Goal: Task Accomplishment & Management: Use online tool/utility

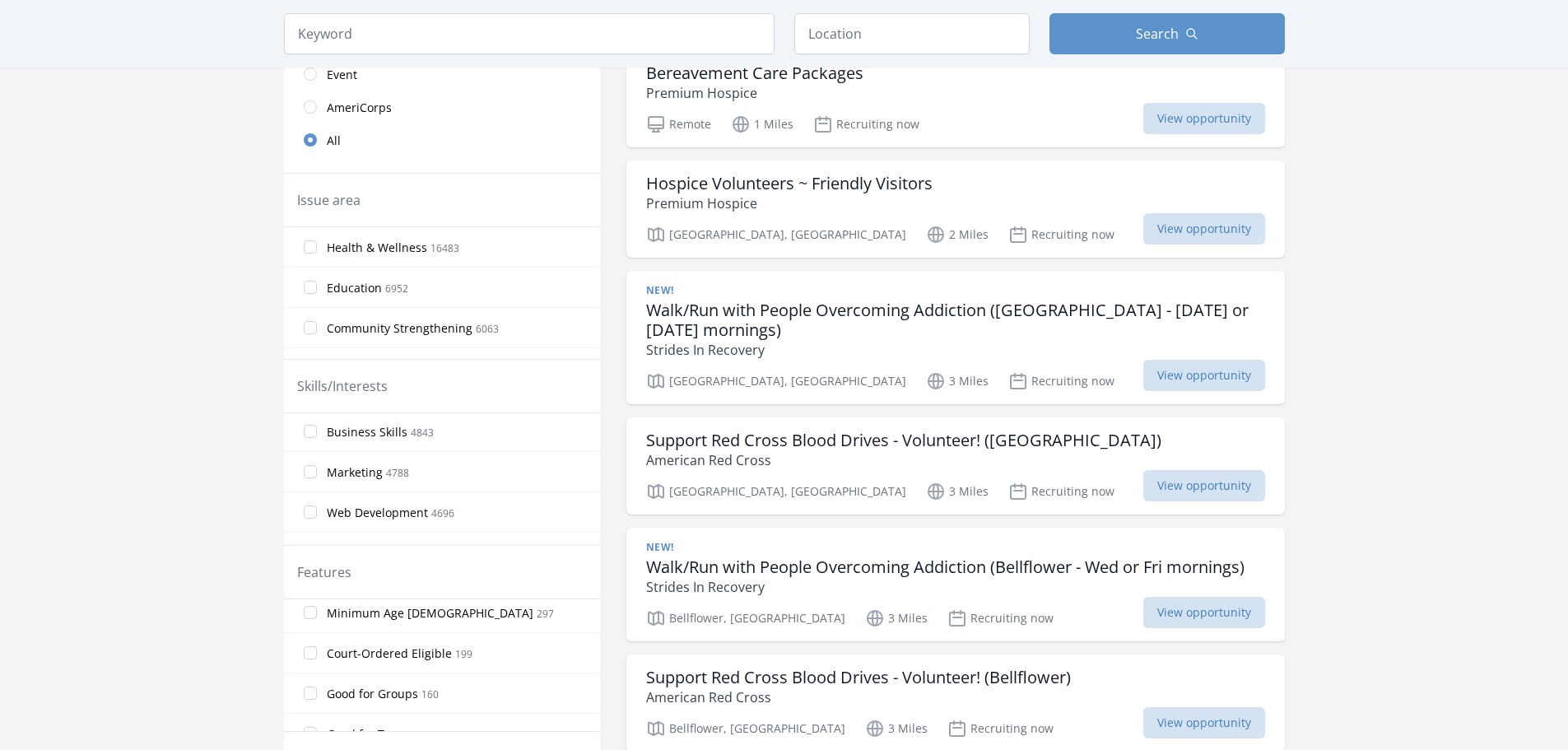
scroll to position [391, 0]
click at [304, 672] on input "Good for Teens 116" at bounding box center [310, 671] width 13 height 13
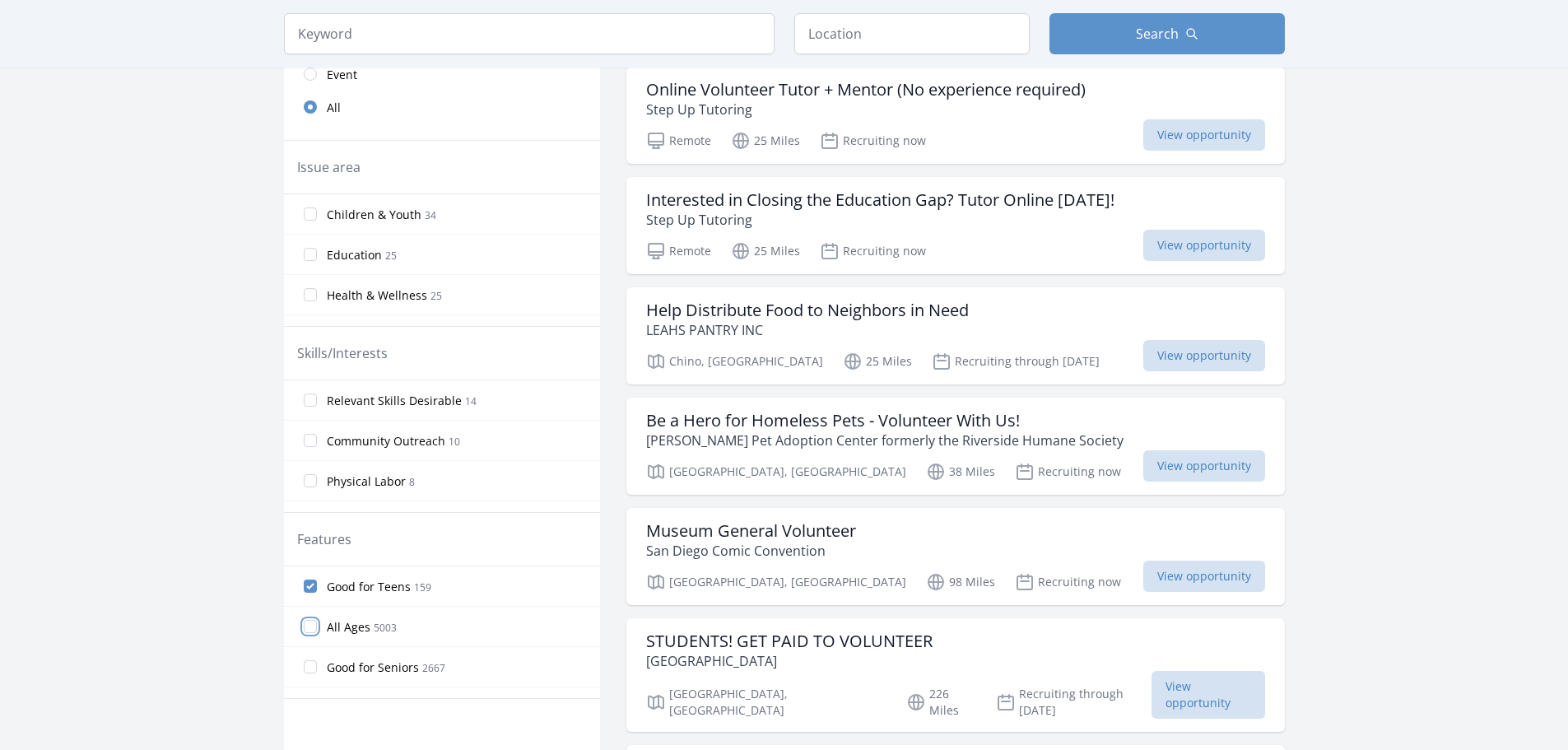
click at [306, 622] on input "All Ages 5003" at bounding box center [310, 626] width 13 height 13
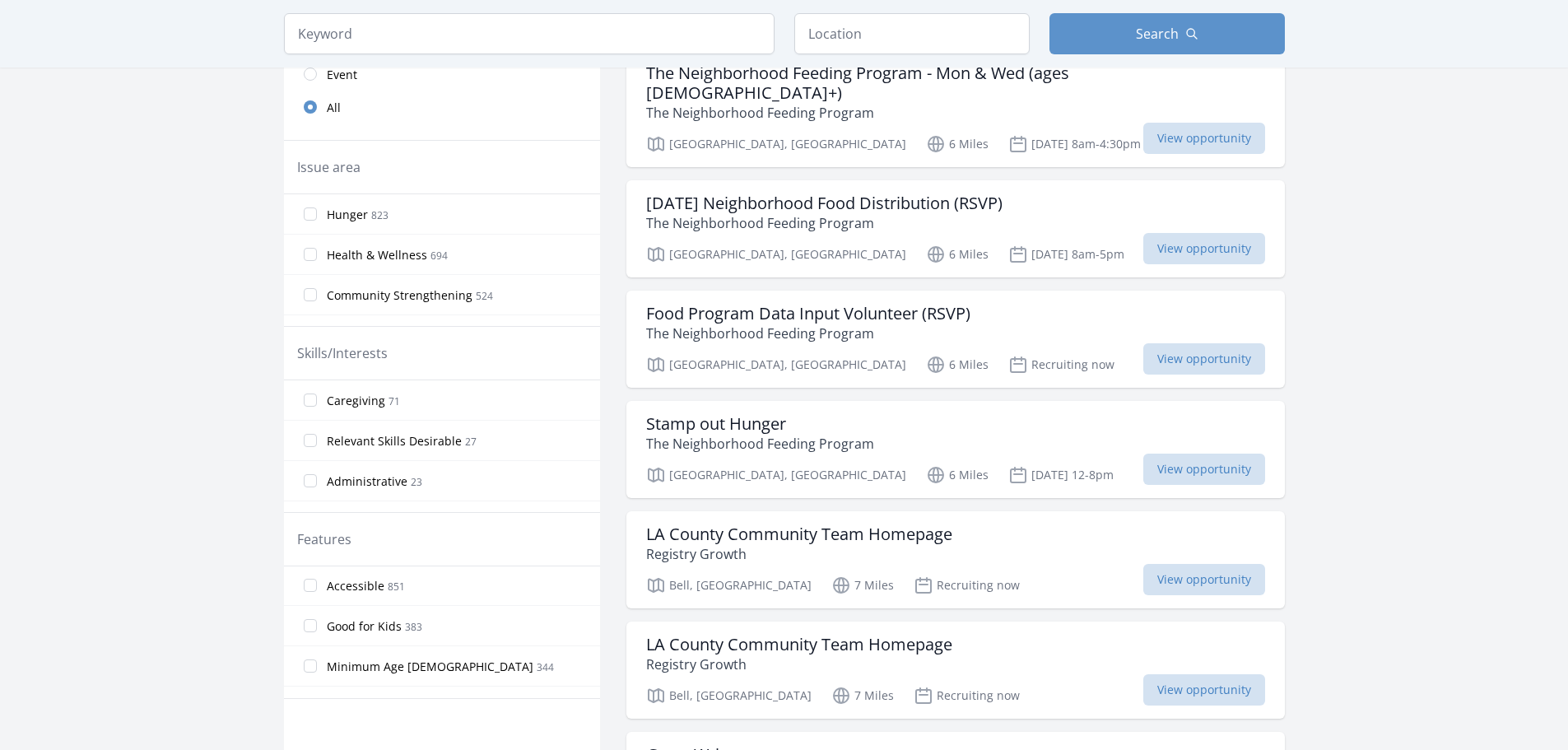
scroll to position [309, 0]
click at [310, 598] on input "Good for Kids 383" at bounding box center [310, 599] width 13 height 13
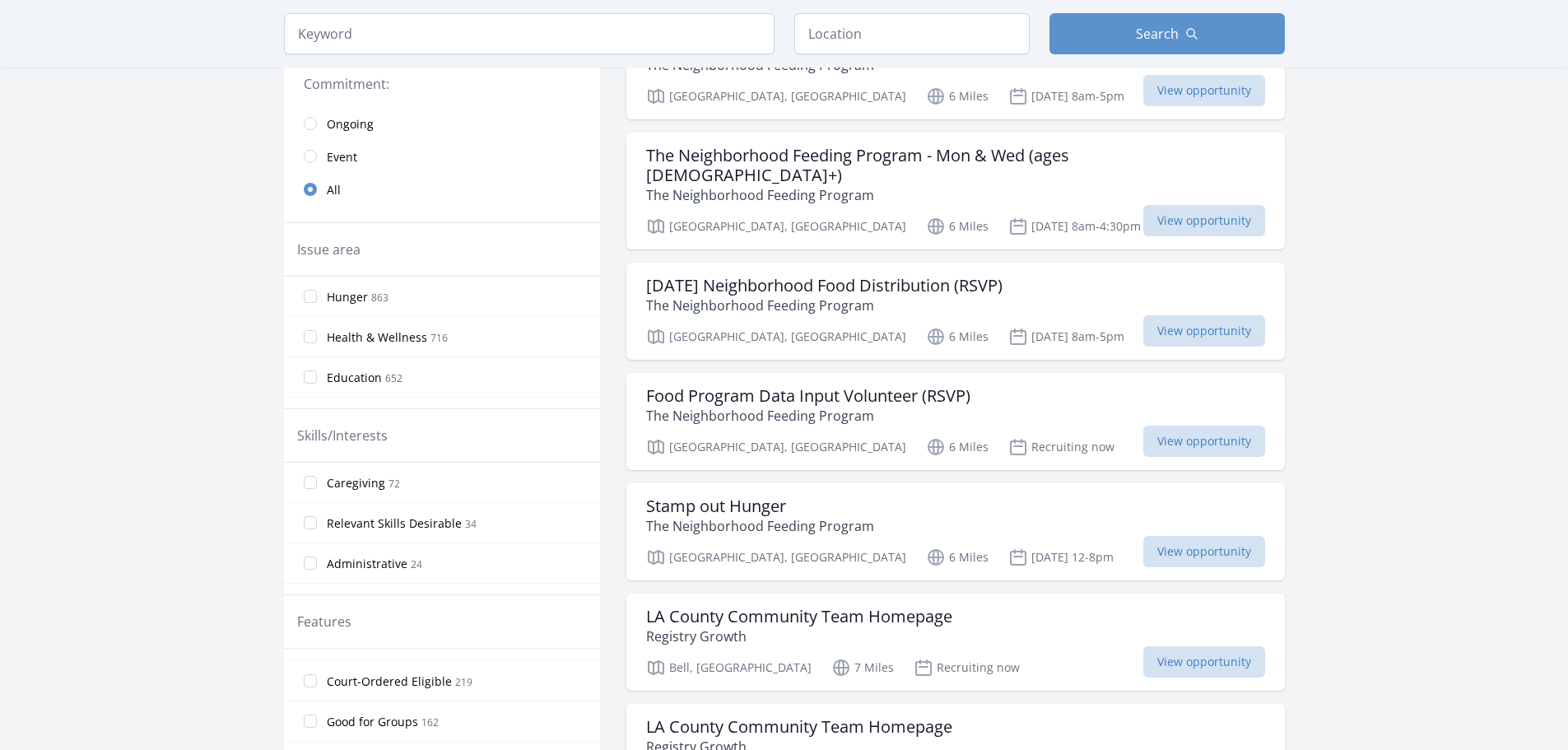
scroll to position [391, 0]
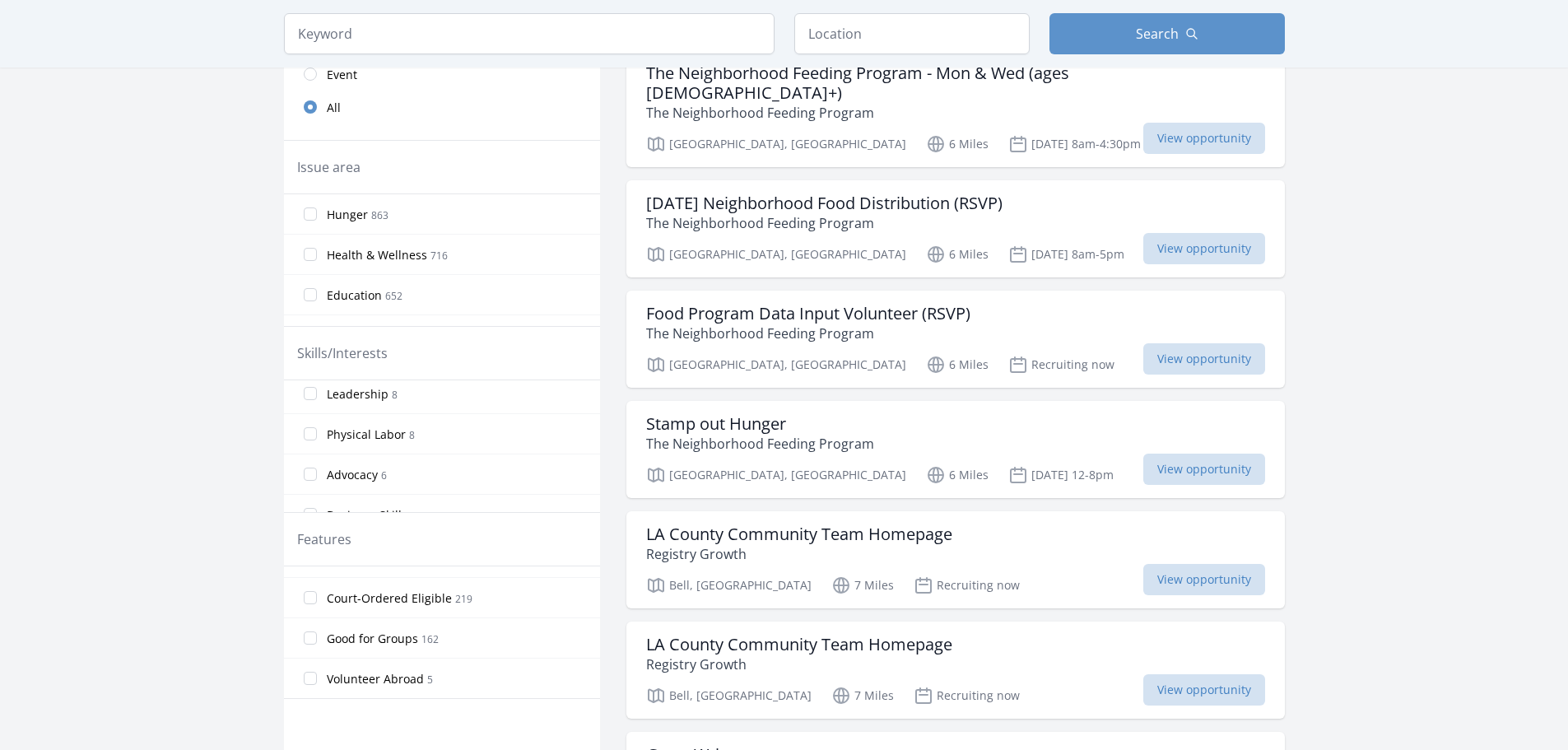
scroll to position [0, 0]
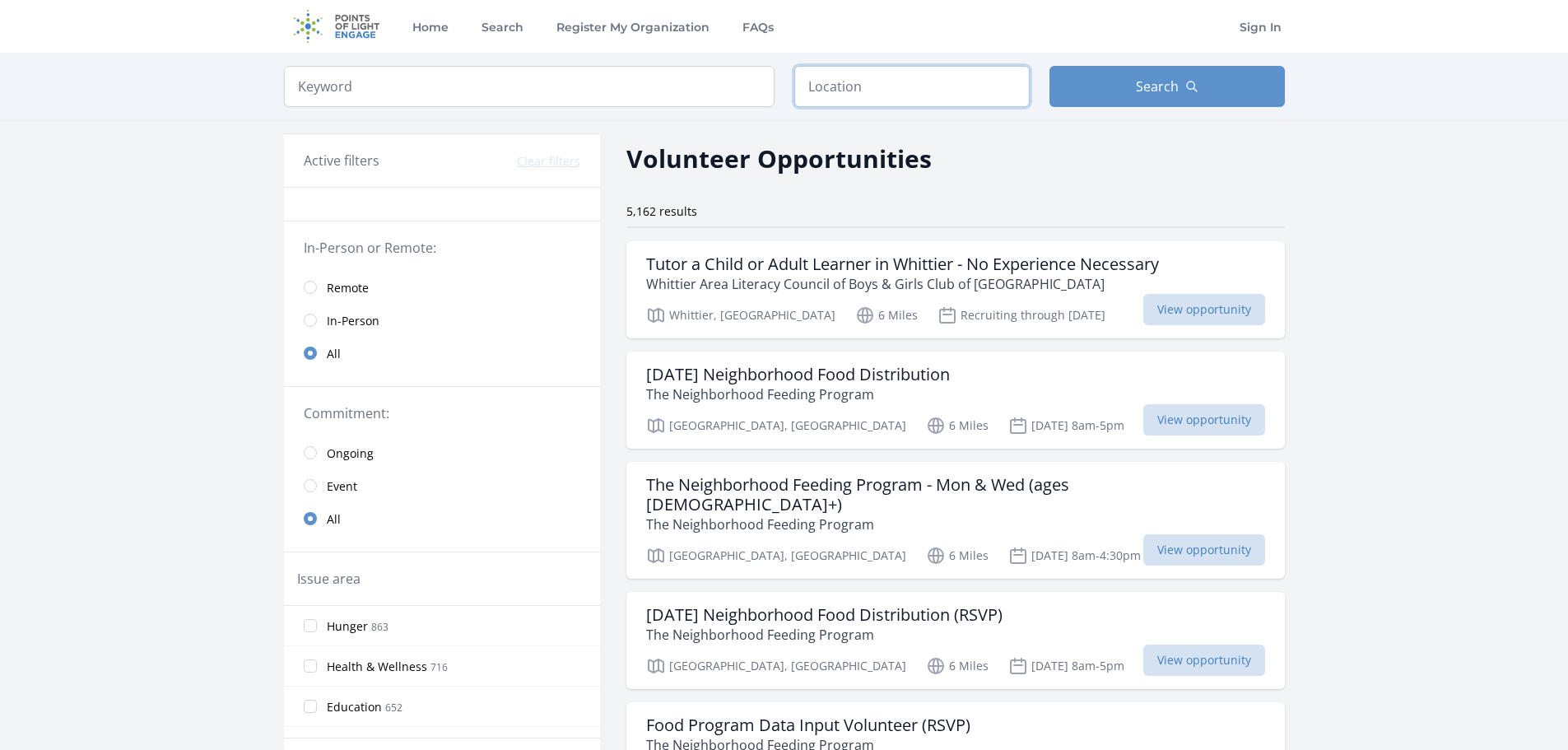
click at [924, 79] on input "text" at bounding box center [911, 86] width 235 height 41
type input "[GEOGRAPHIC_DATA], [GEOGRAPHIC_DATA]"
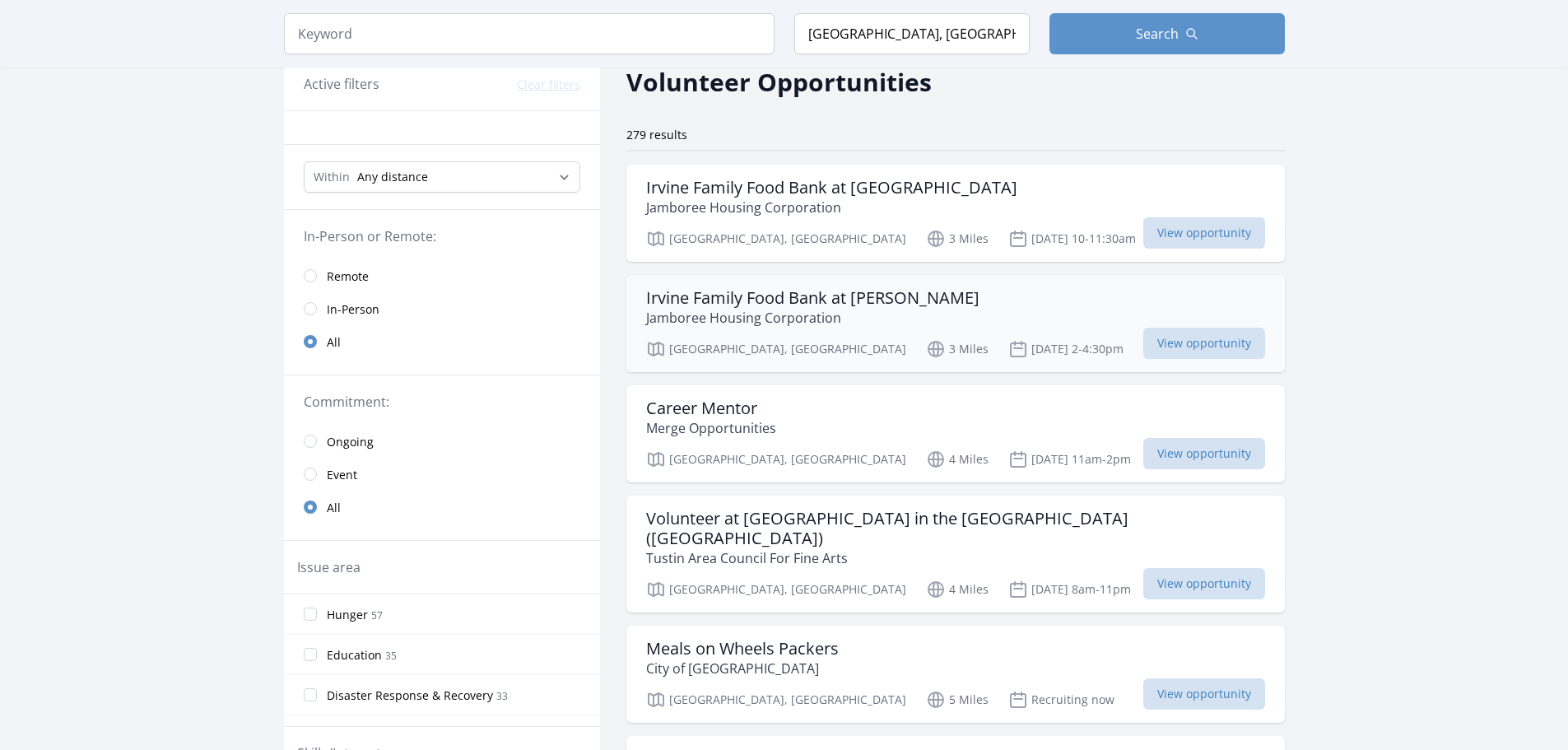
scroll to position [164, 0]
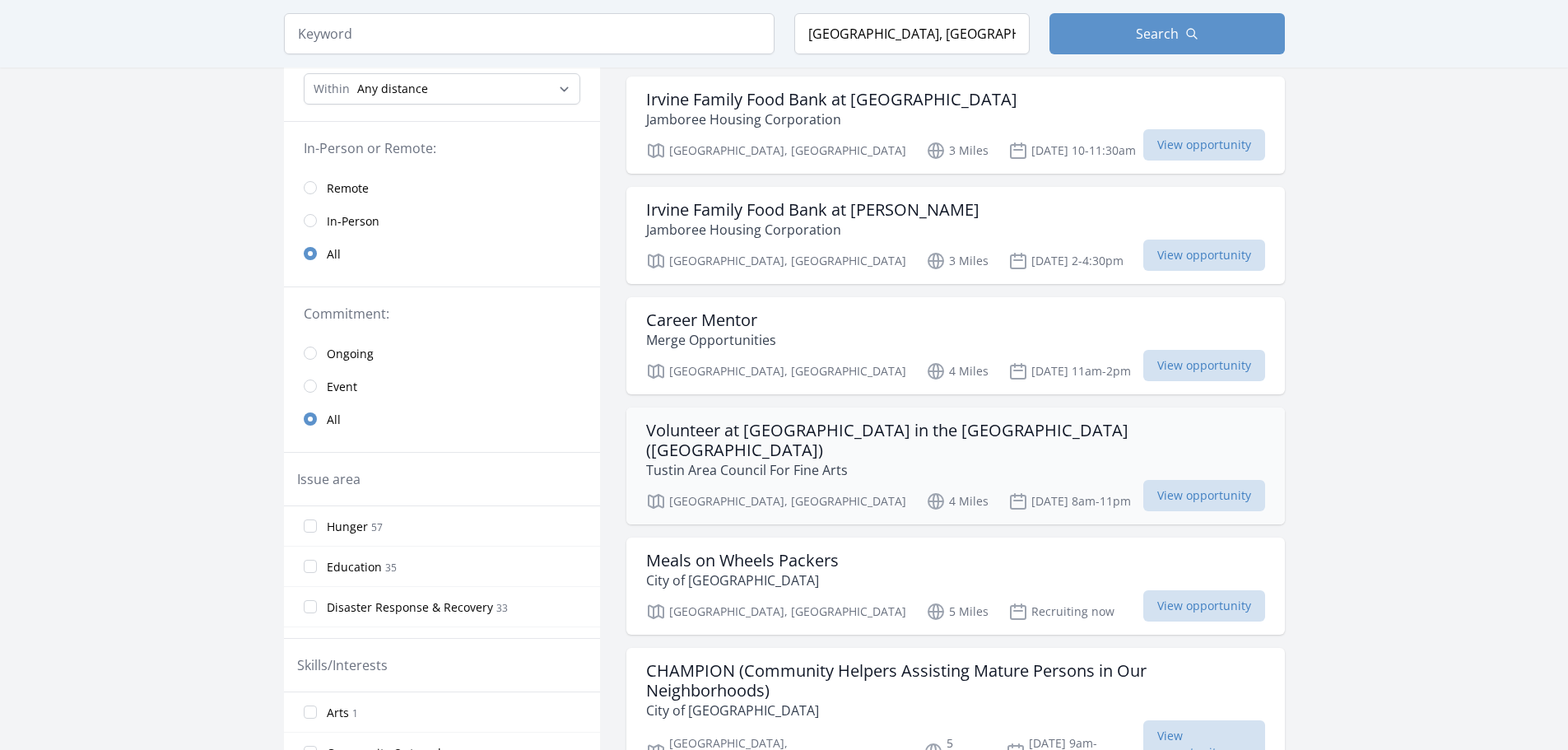
click at [1214, 493] on div "Volunteer at [GEOGRAPHIC_DATA] in the [GEOGRAPHIC_DATA] ([GEOGRAPHIC_DATA]) Tus…" at bounding box center [955, 466] width 658 height 117
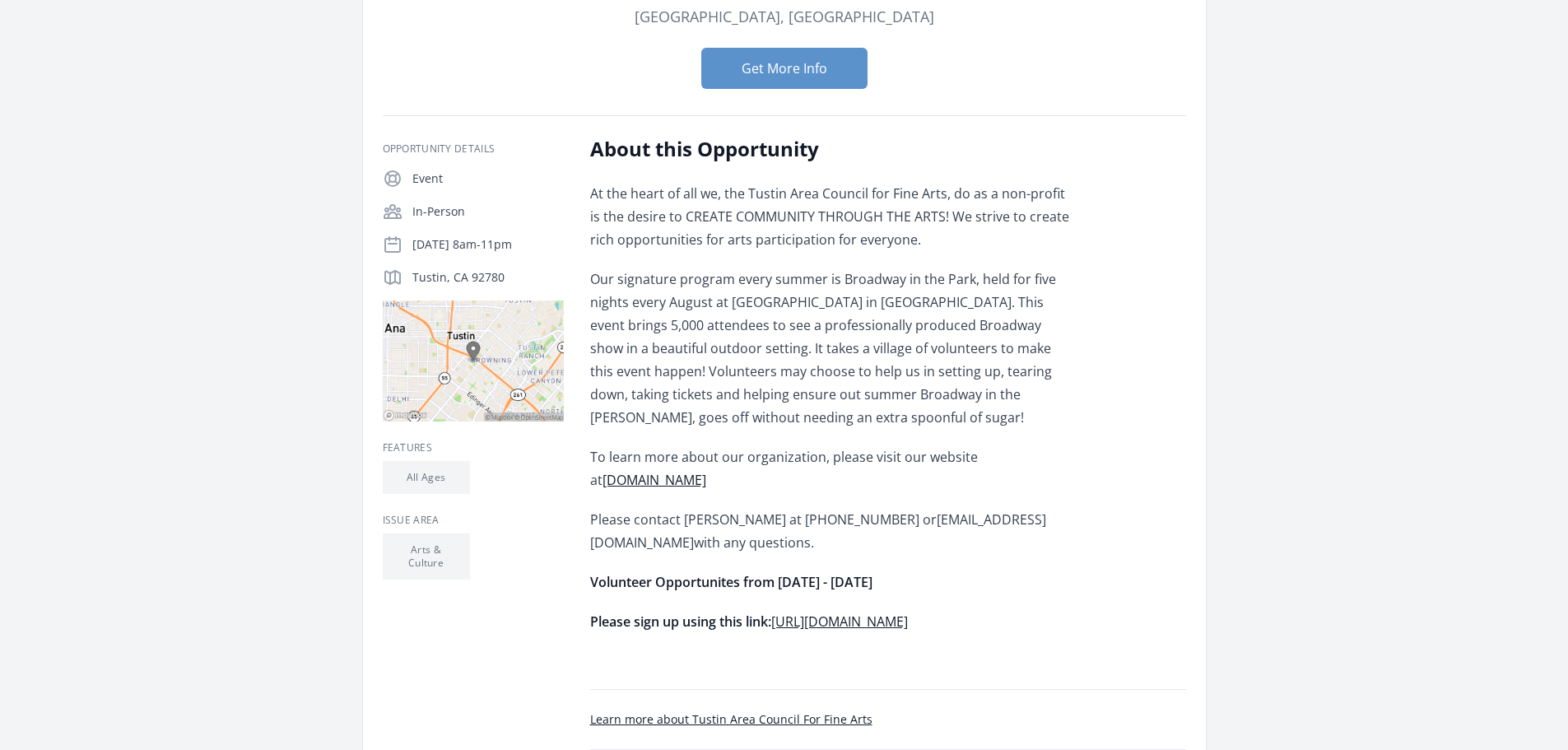
scroll to position [247, 0]
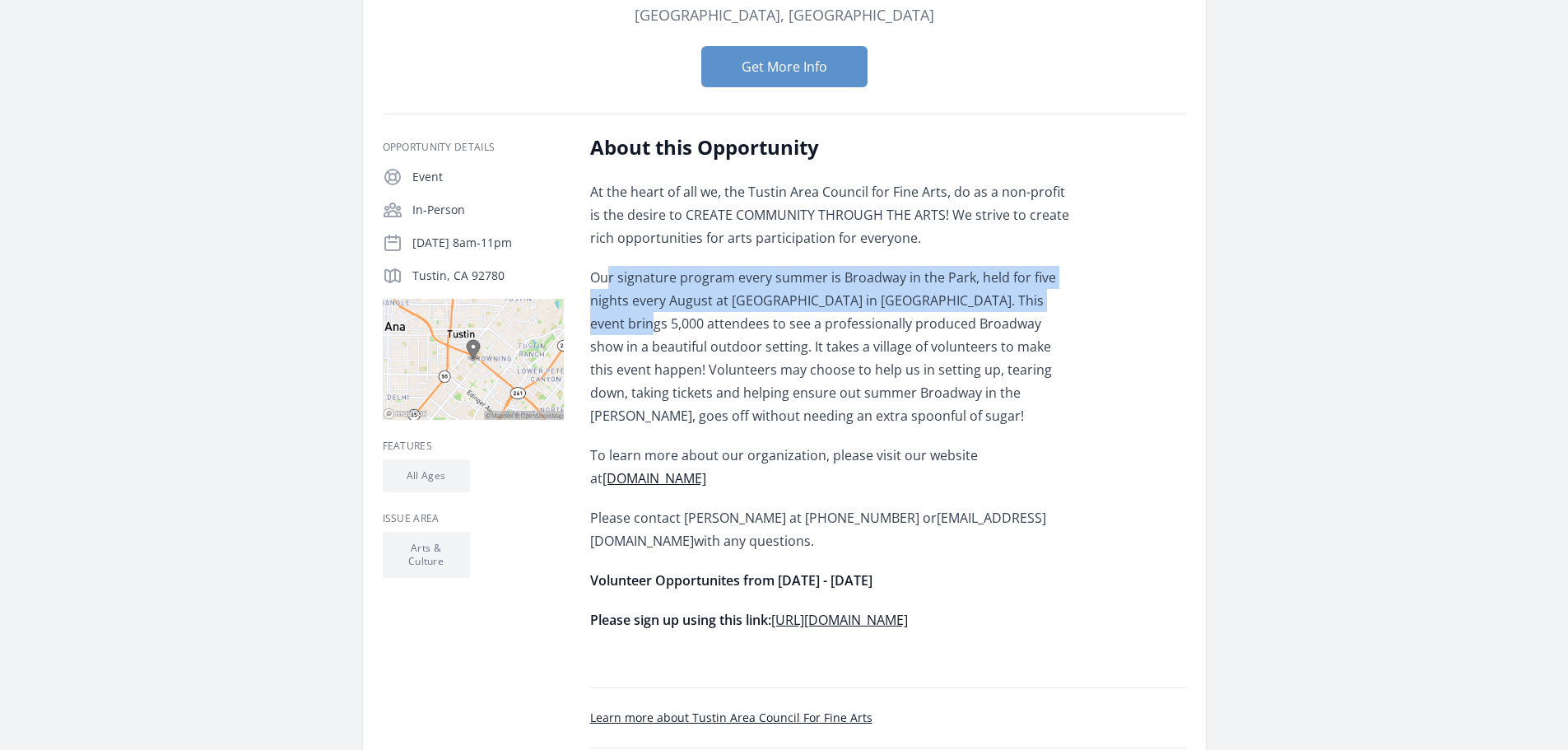
drag, startPoint x: 610, startPoint y: 201, endPoint x: 614, endPoint y: 234, distance: 33.2
click at [614, 266] on p "Our signature program every summer is Broadway in the Park, held for five night…" at bounding box center [831, 347] width 481 height 162
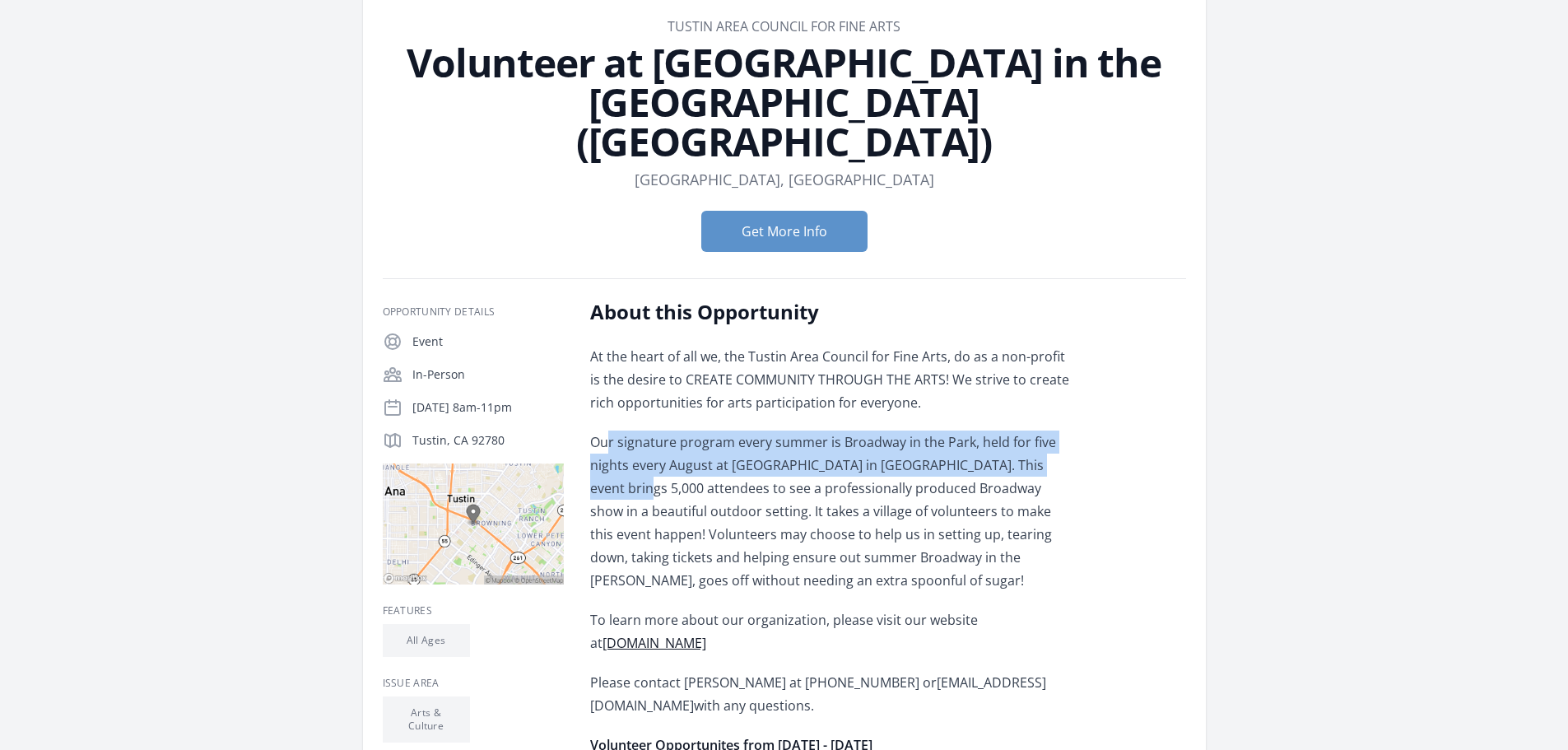
scroll to position [0, 0]
